Goal: Entertainment & Leisure: Browse casually

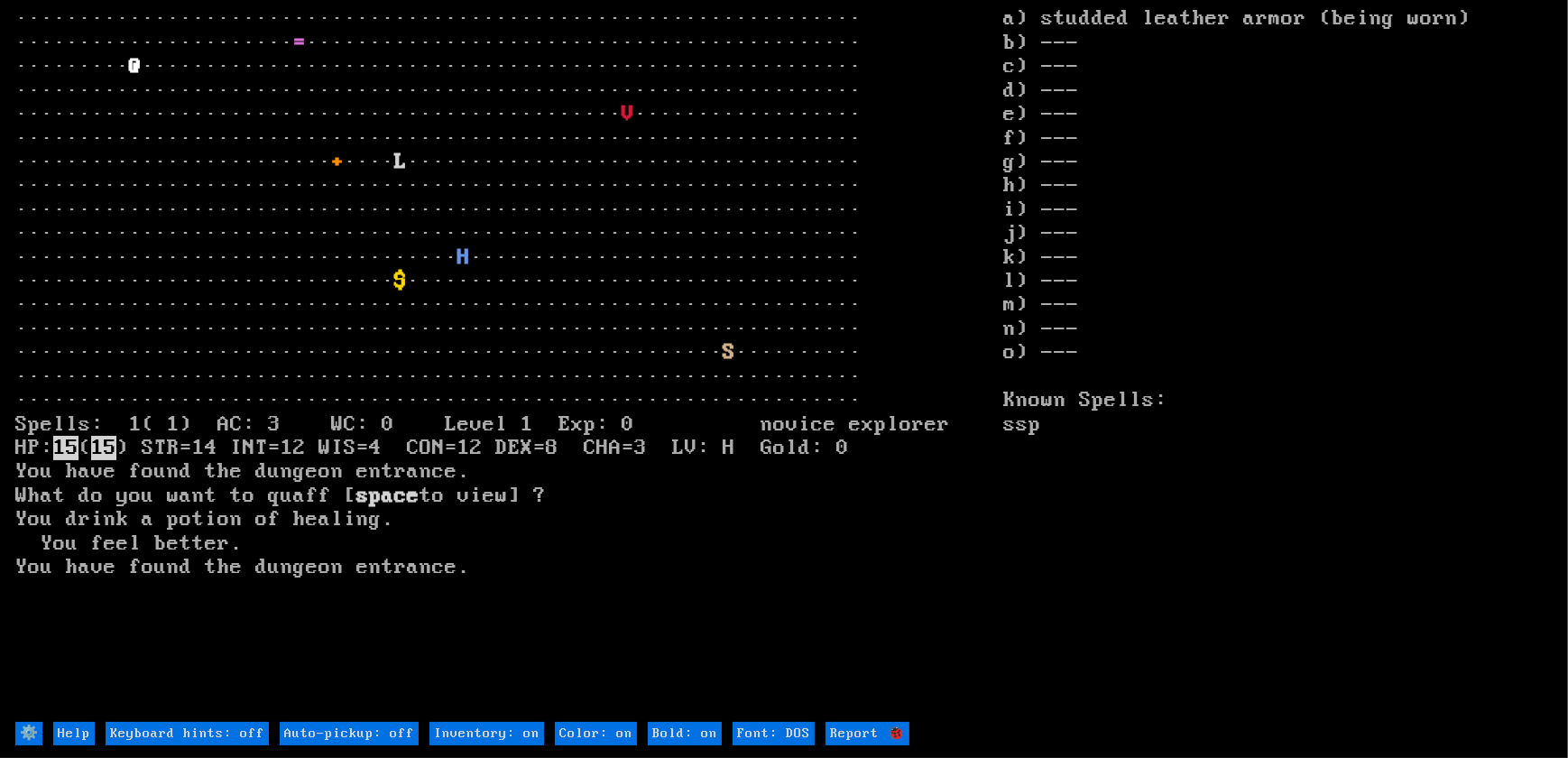
type off "Auto-pickup: on"
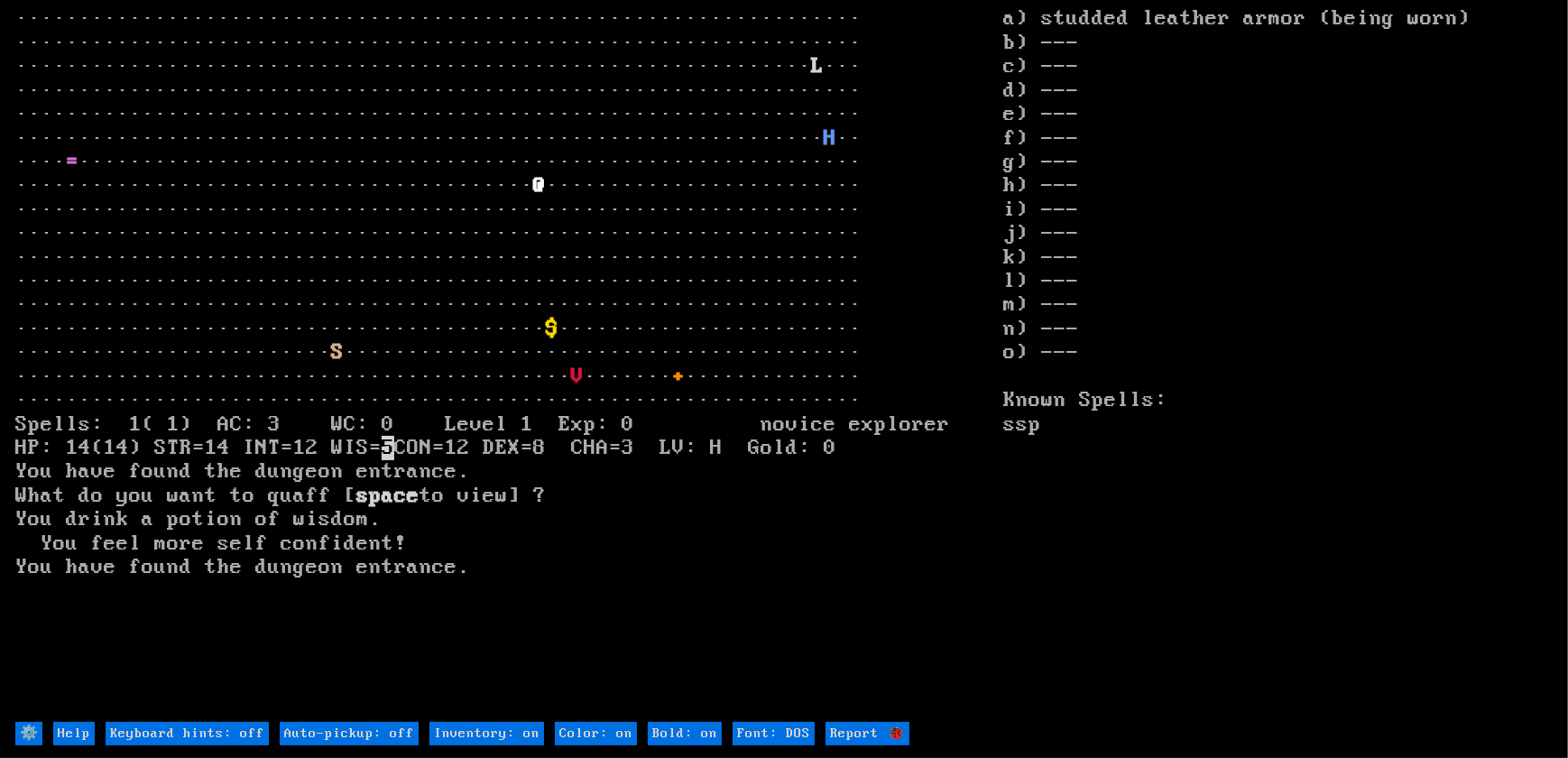
type off "Auto-pickup: on"
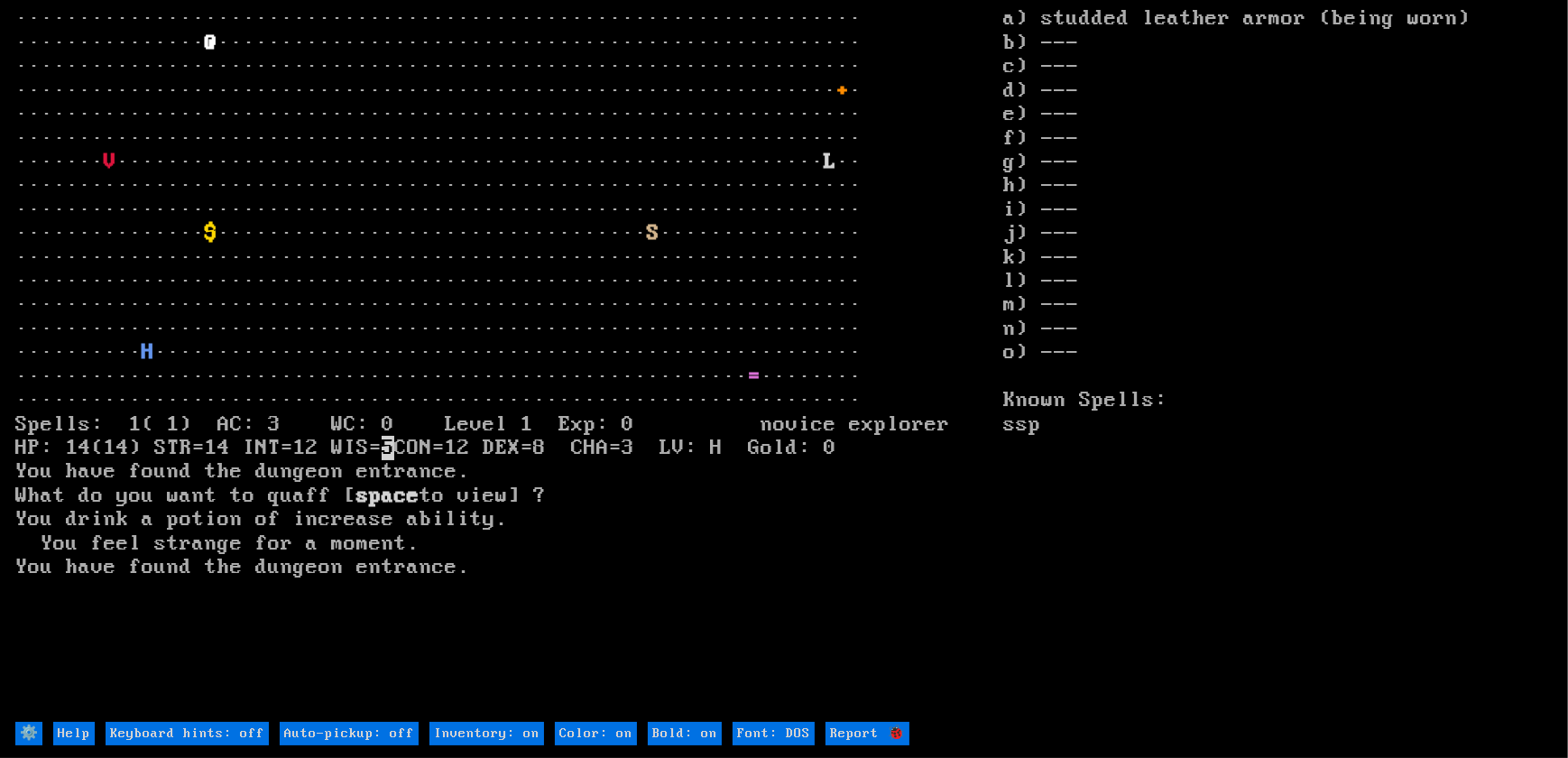
type off "Auto-pickup: on"
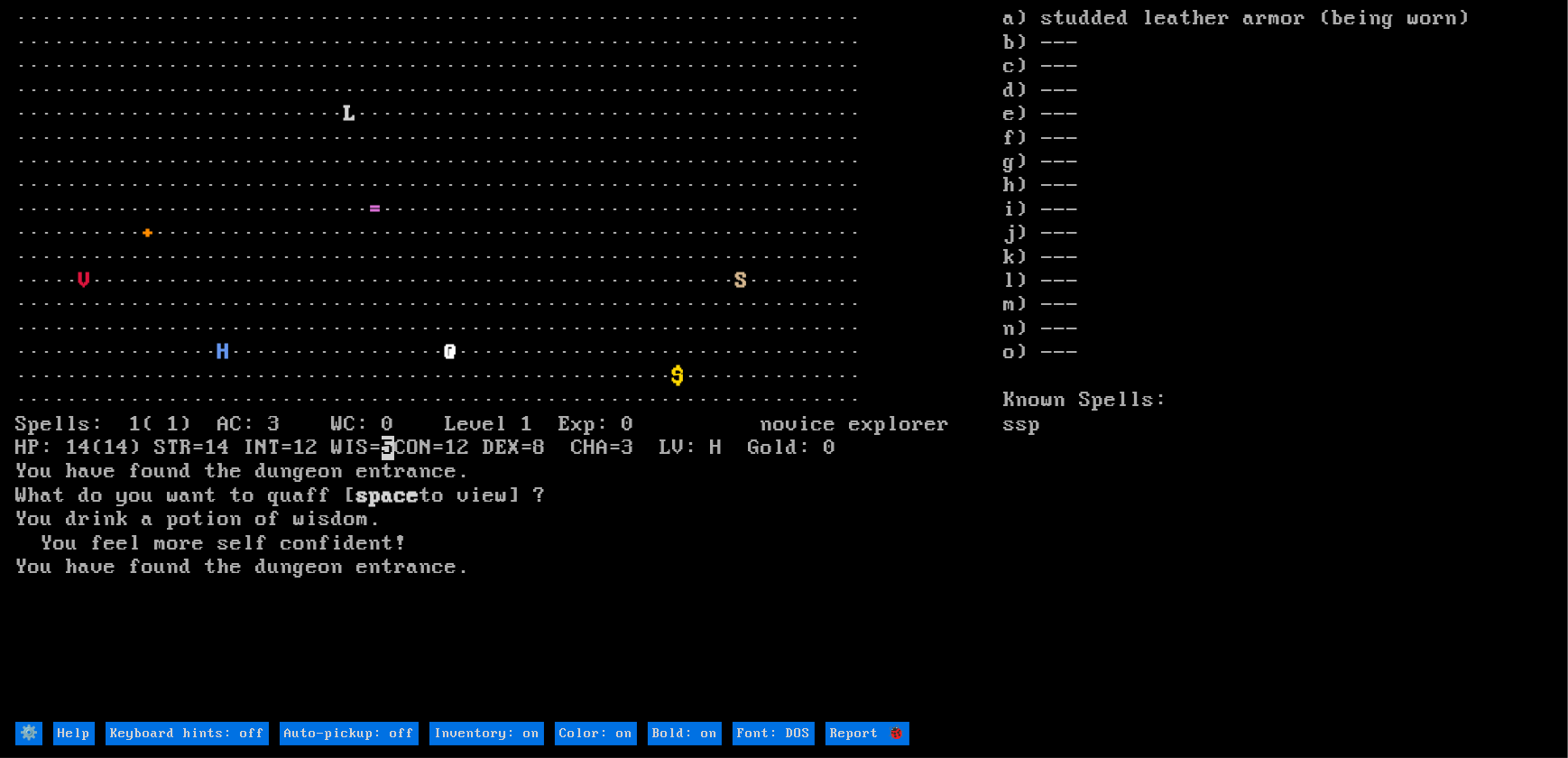
type off "Auto-pickup: on"
type on "Inventory: off"
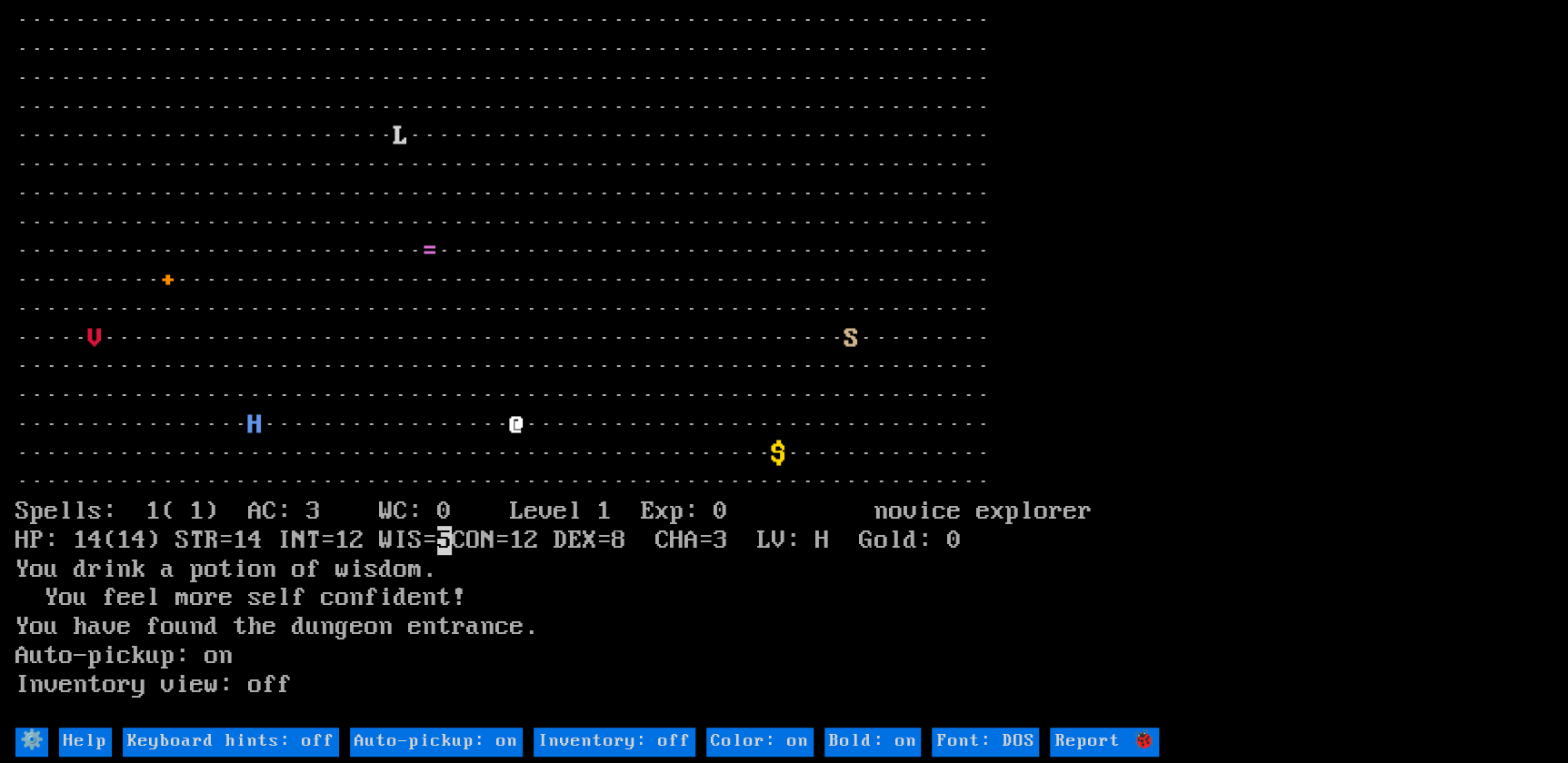
type on "Inventory: on"
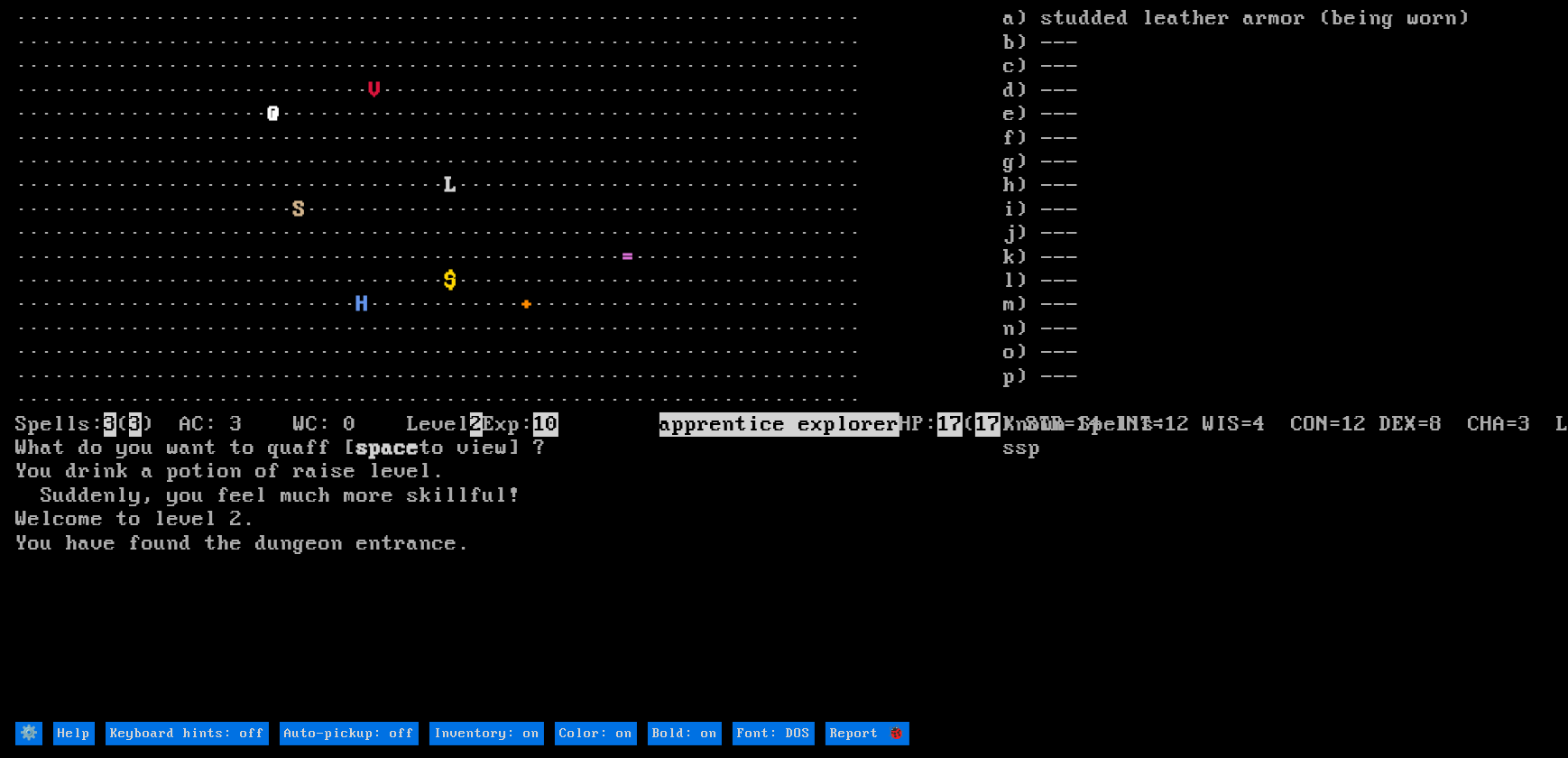
type off "Auto-pickup: on"
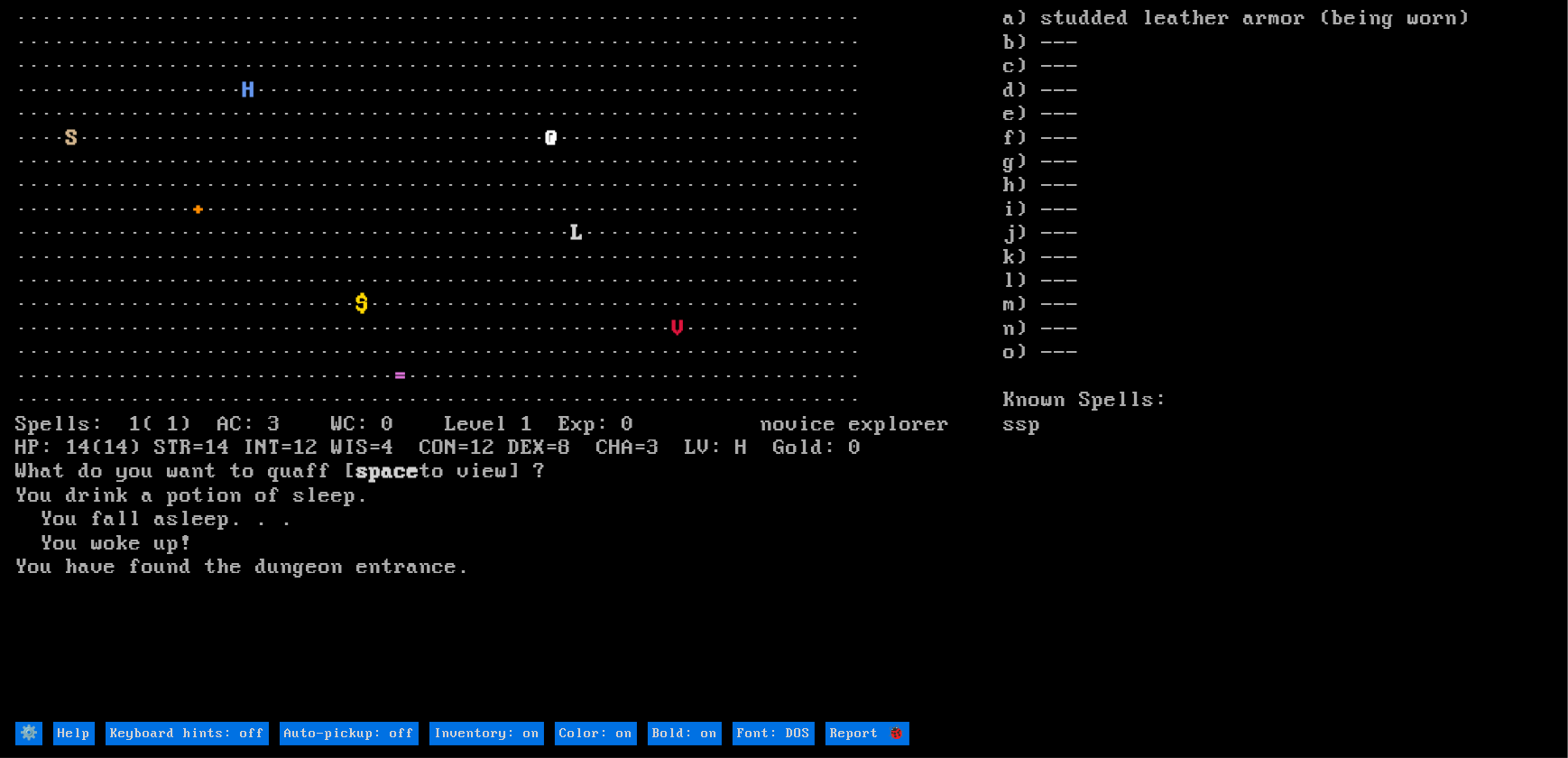
type off "Auto-pickup: on"
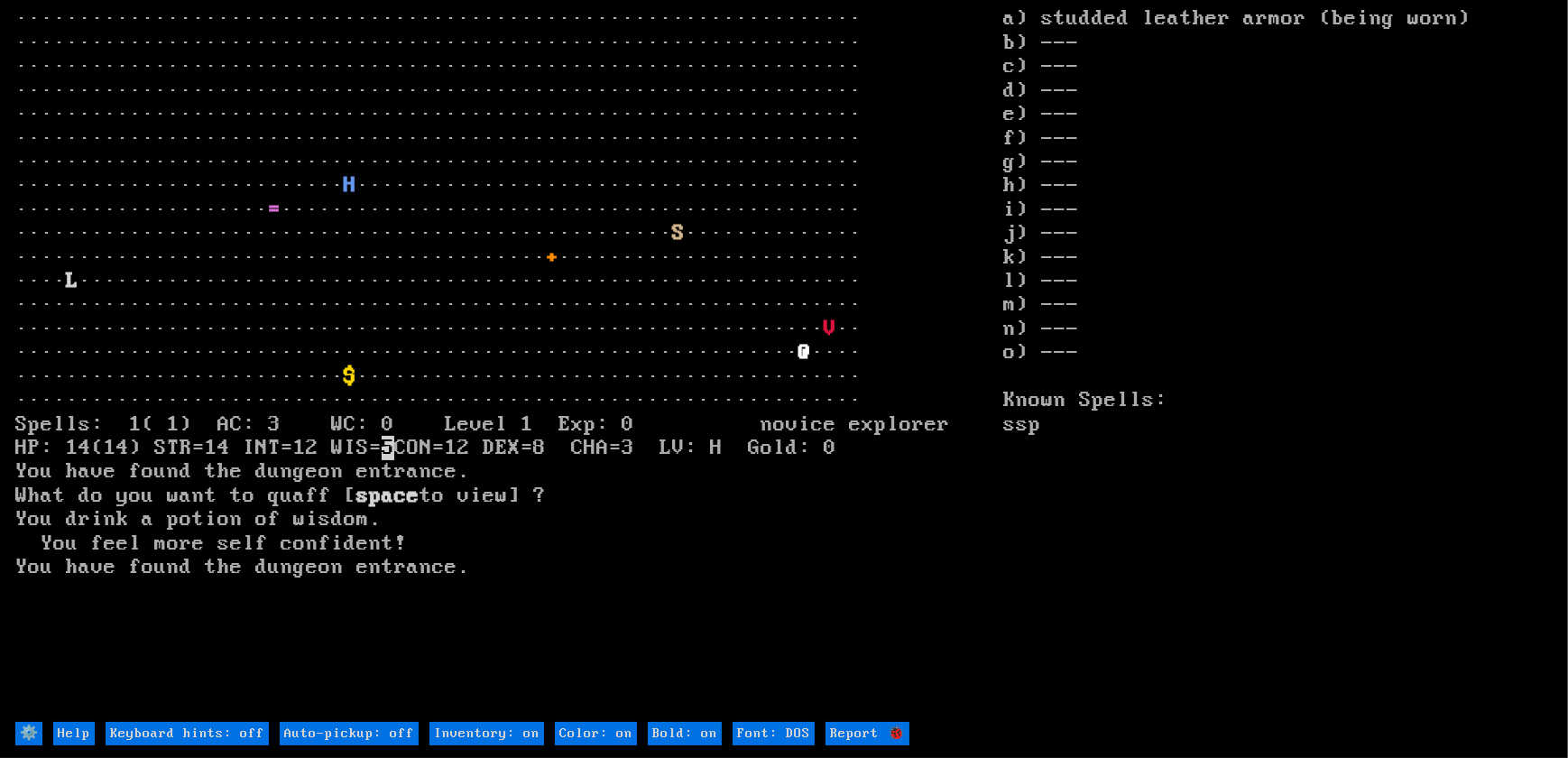
type off "Auto-pickup: on"
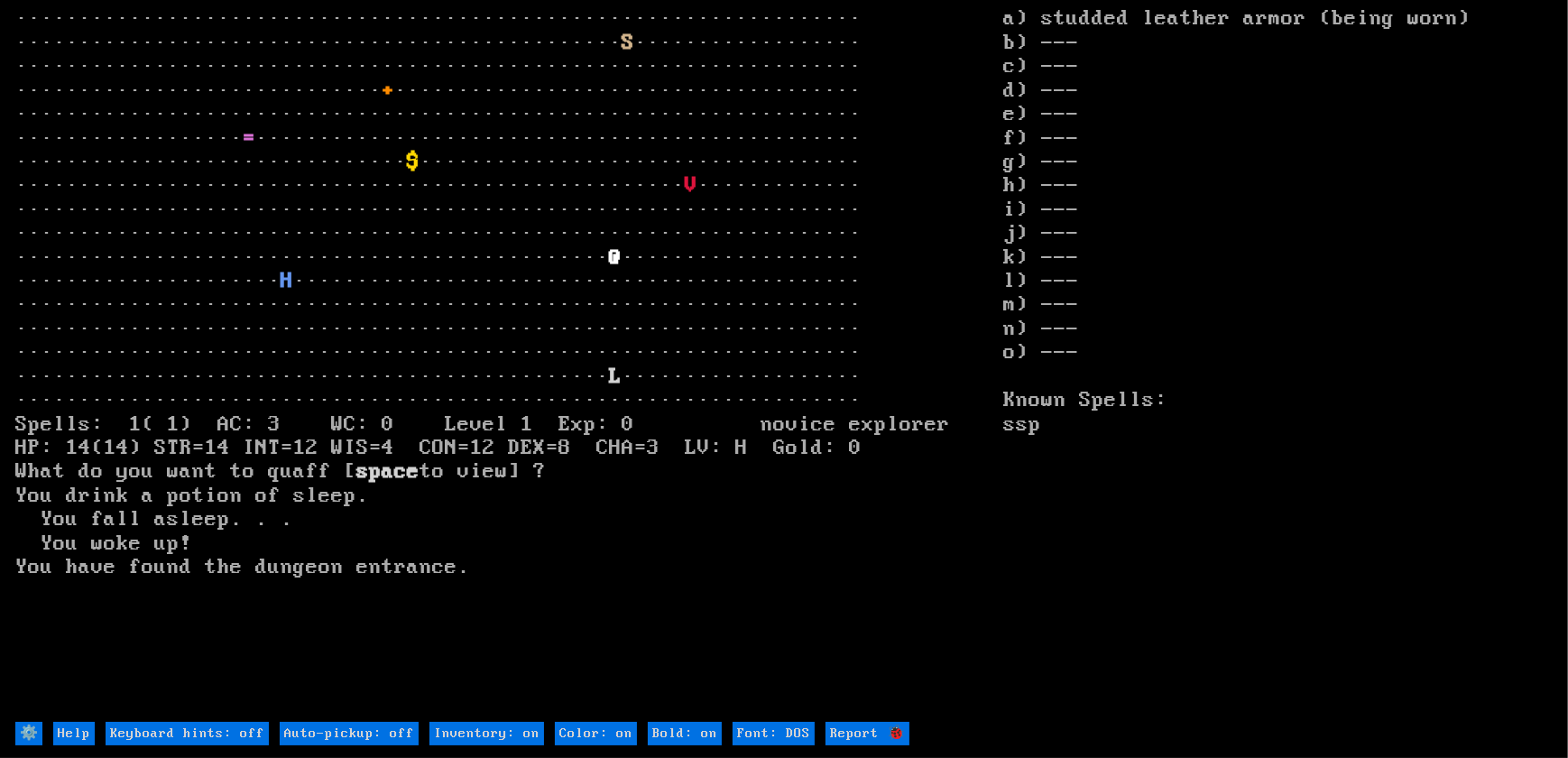
type off "Auto-pickup: on"
